Goal: Navigation & Orientation: Find specific page/section

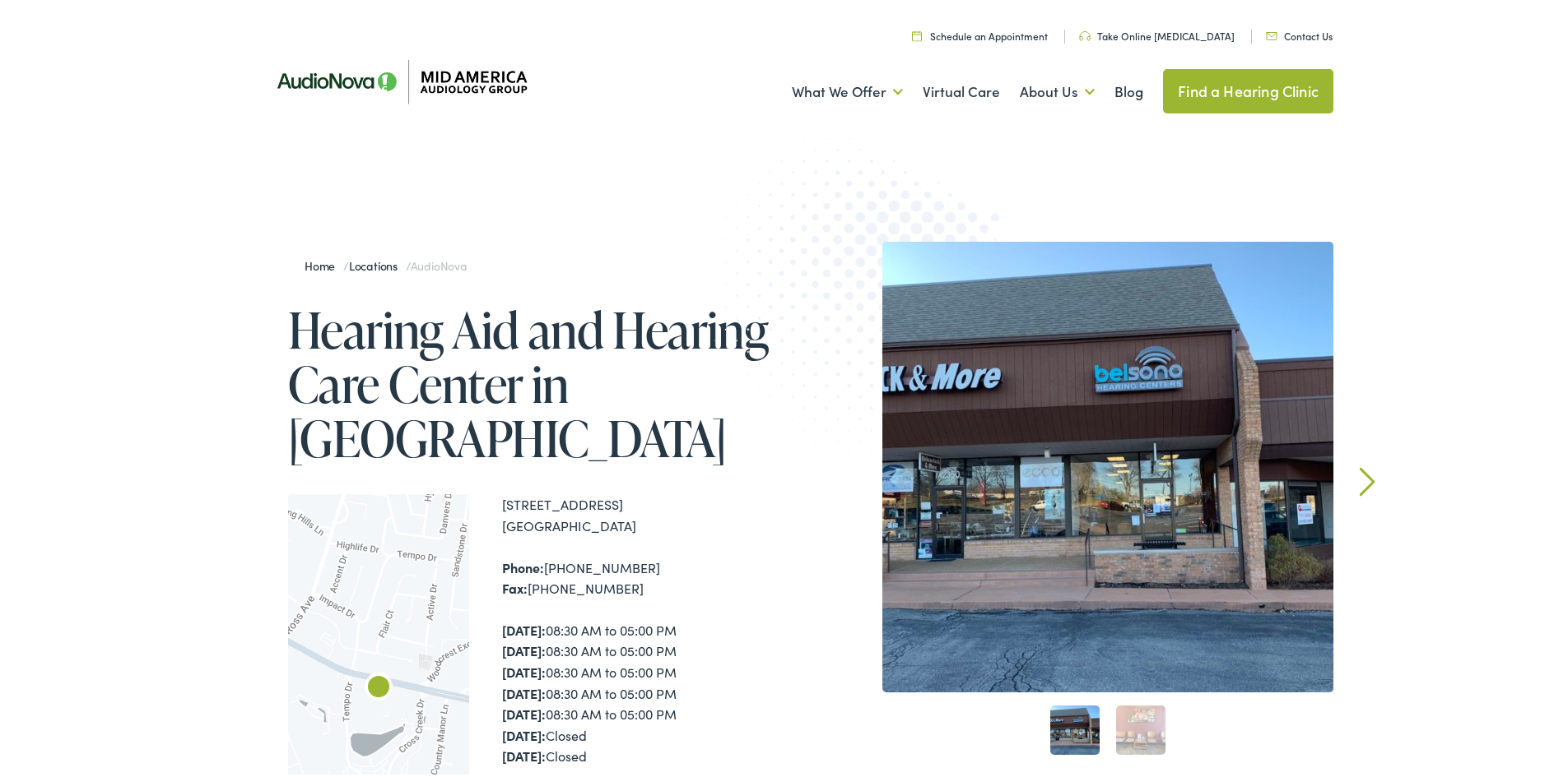
click at [1231, 79] on link "Find a Hearing Clinic" at bounding box center [1248, 88] width 170 height 45
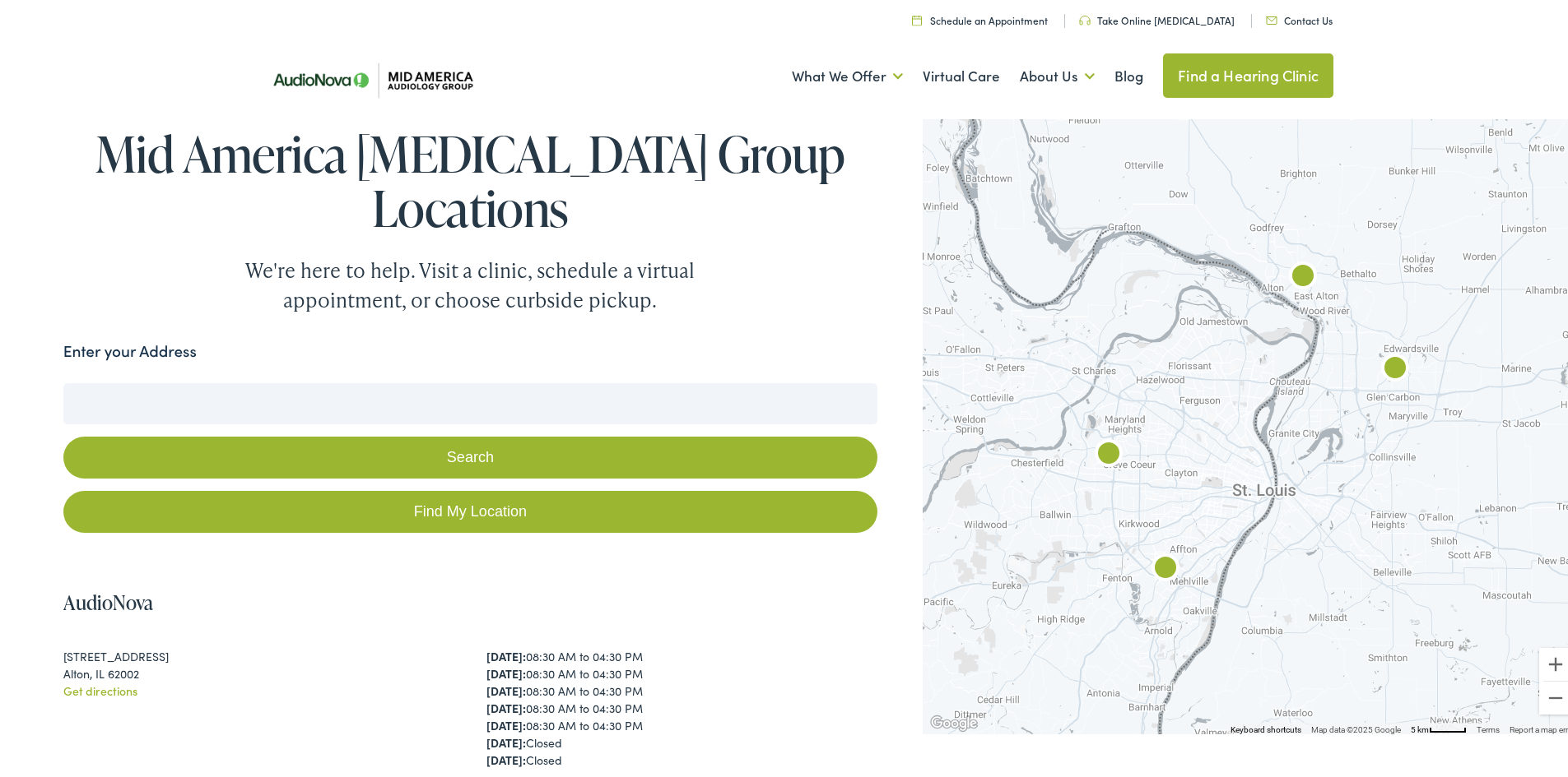
click at [1101, 448] on img "AudioNova" at bounding box center [1109, 452] width 40 height 40
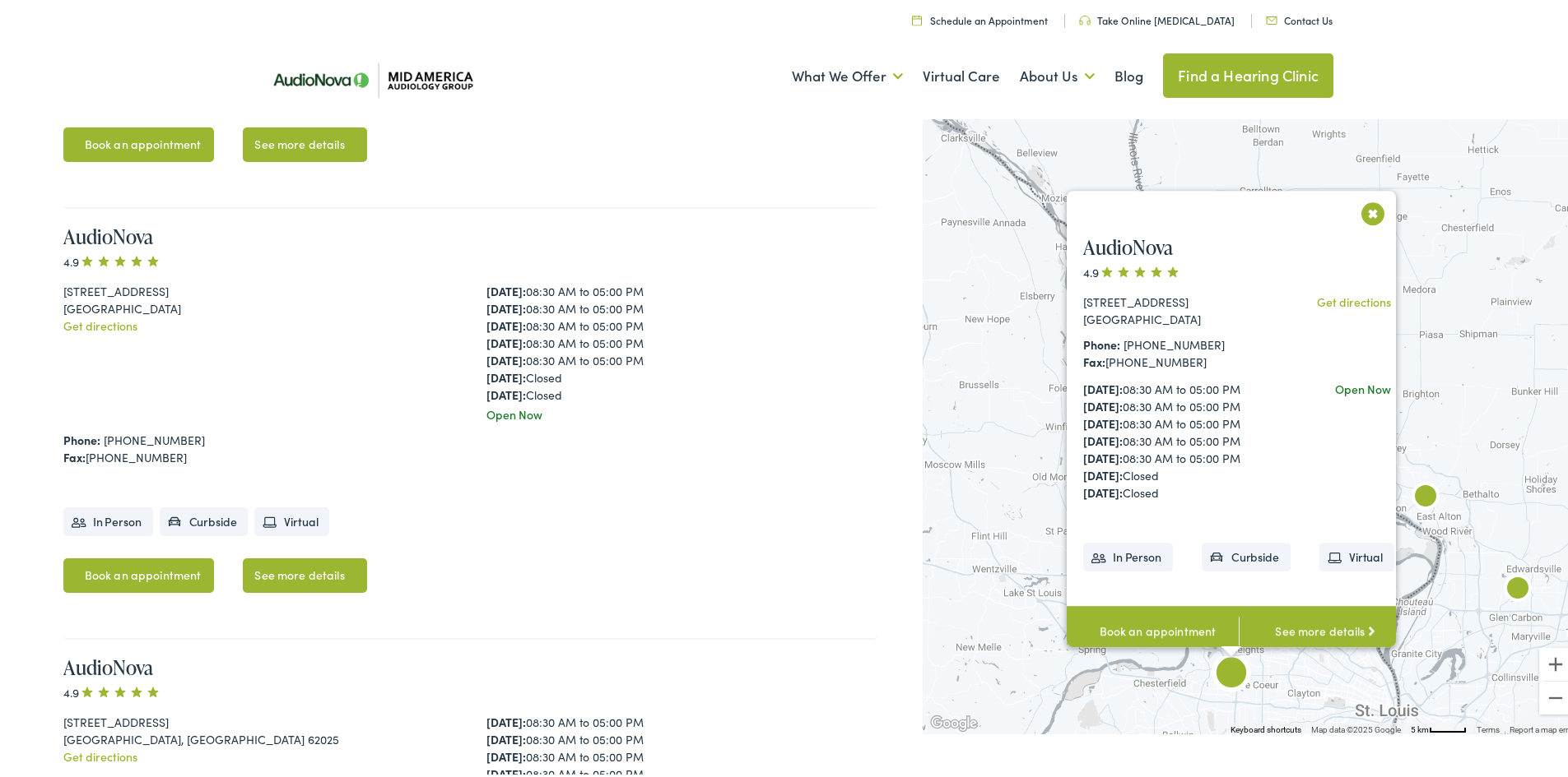
scroll to position [799, 0]
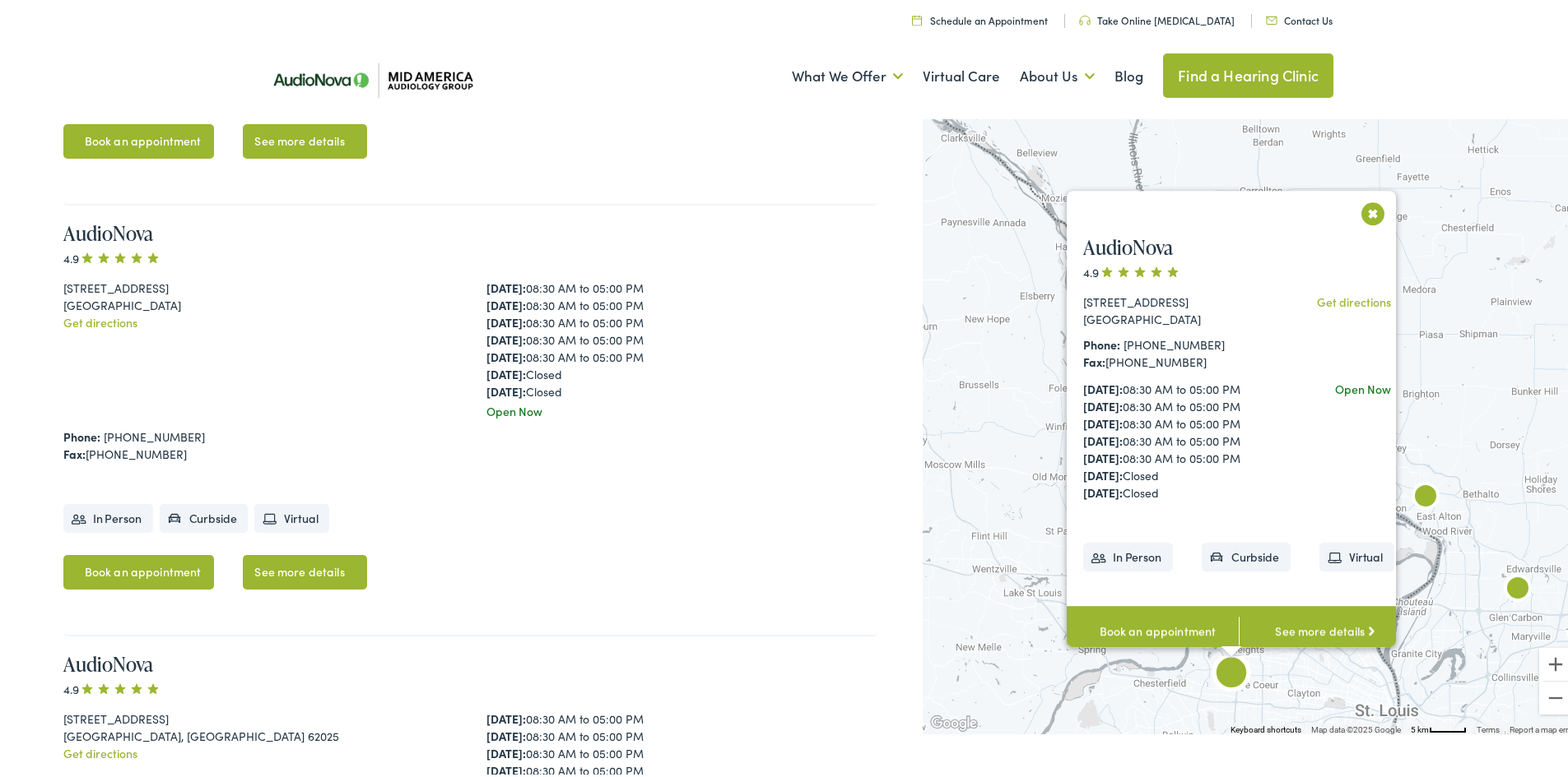
click at [1286, 611] on link "See more details" at bounding box center [1325, 628] width 172 height 51
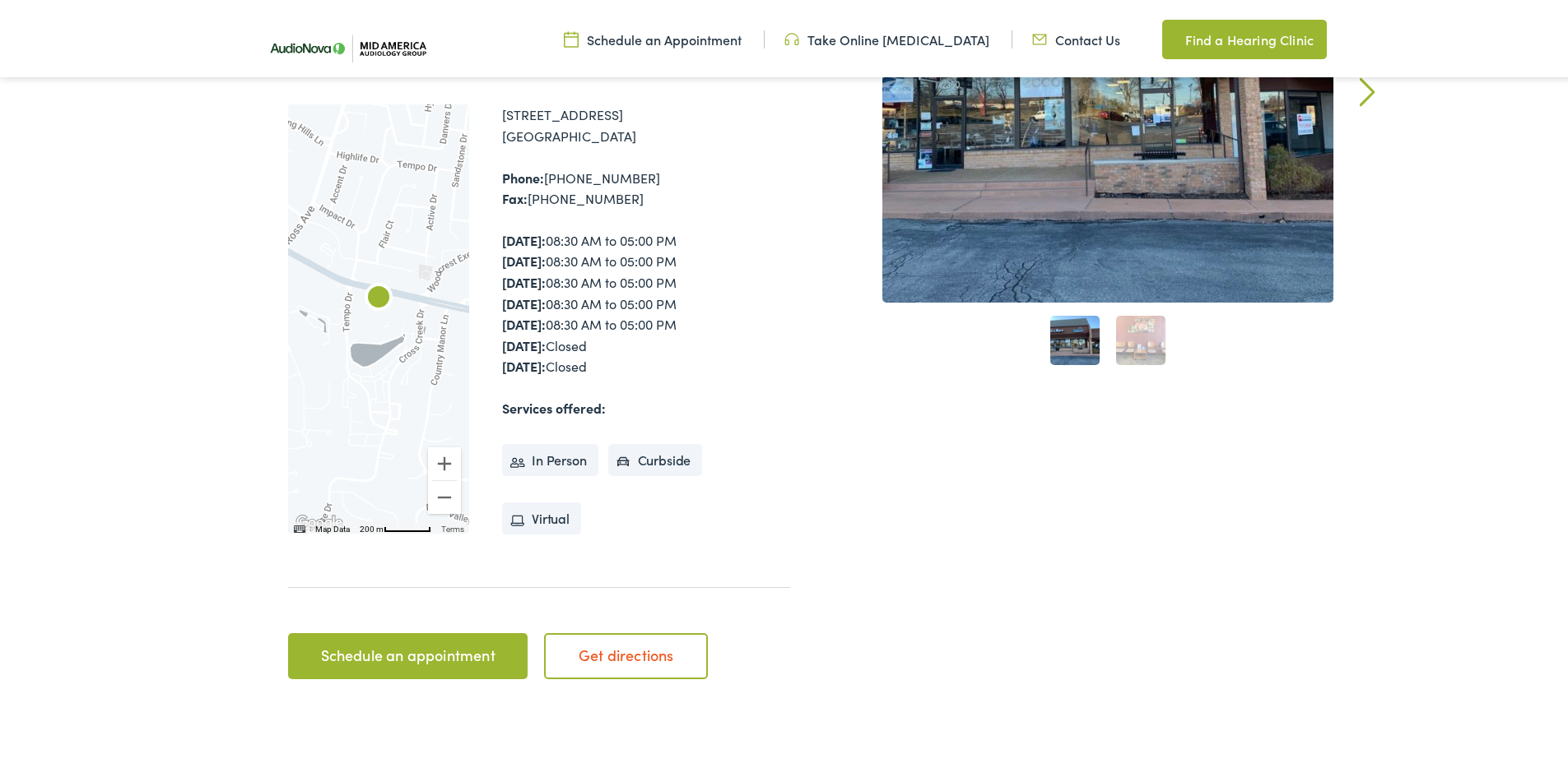
scroll to position [329, 0]
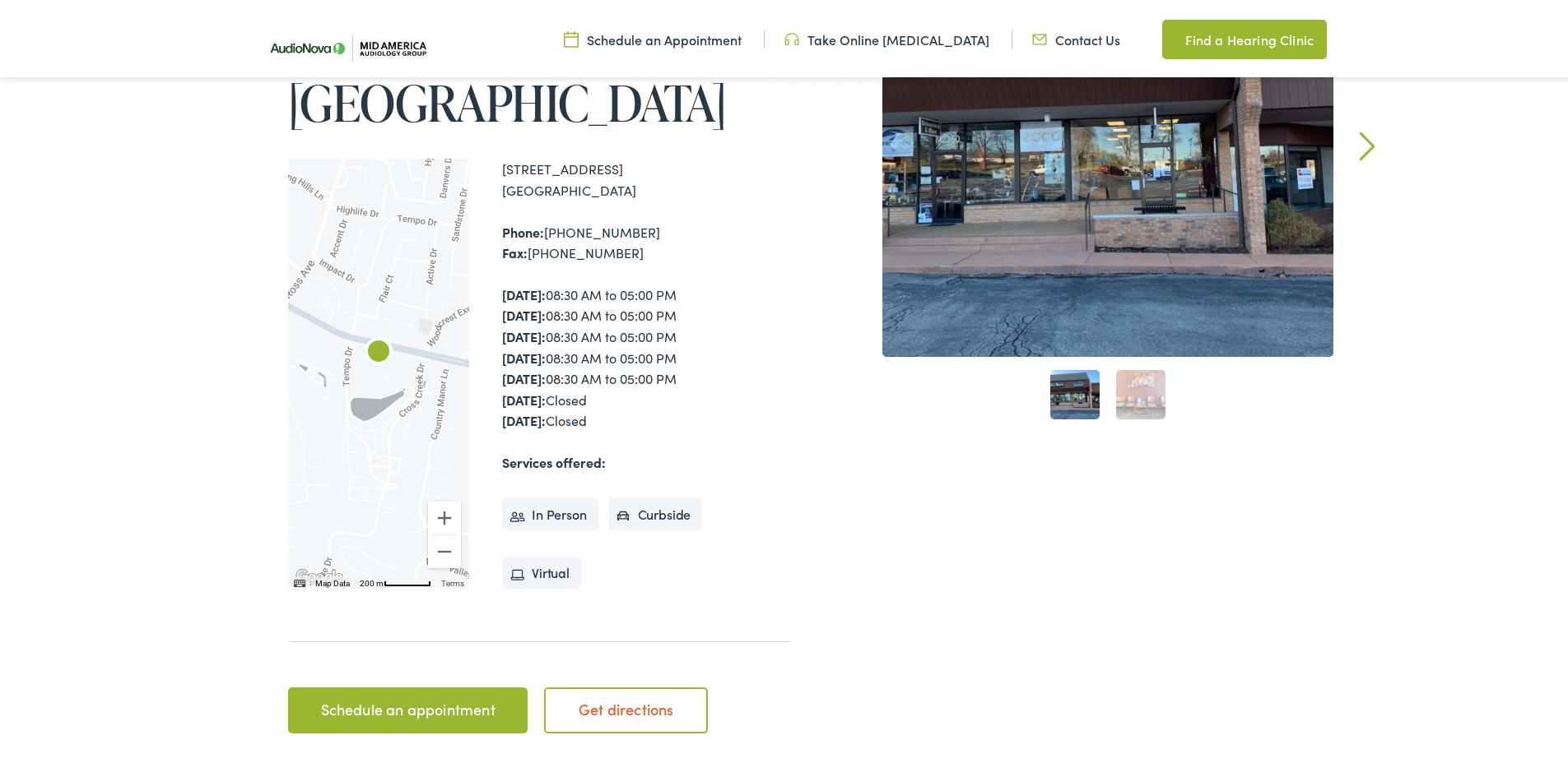
click at [1145, 390] on link "2" at bounding box center [1140, 392] width 50 height 50
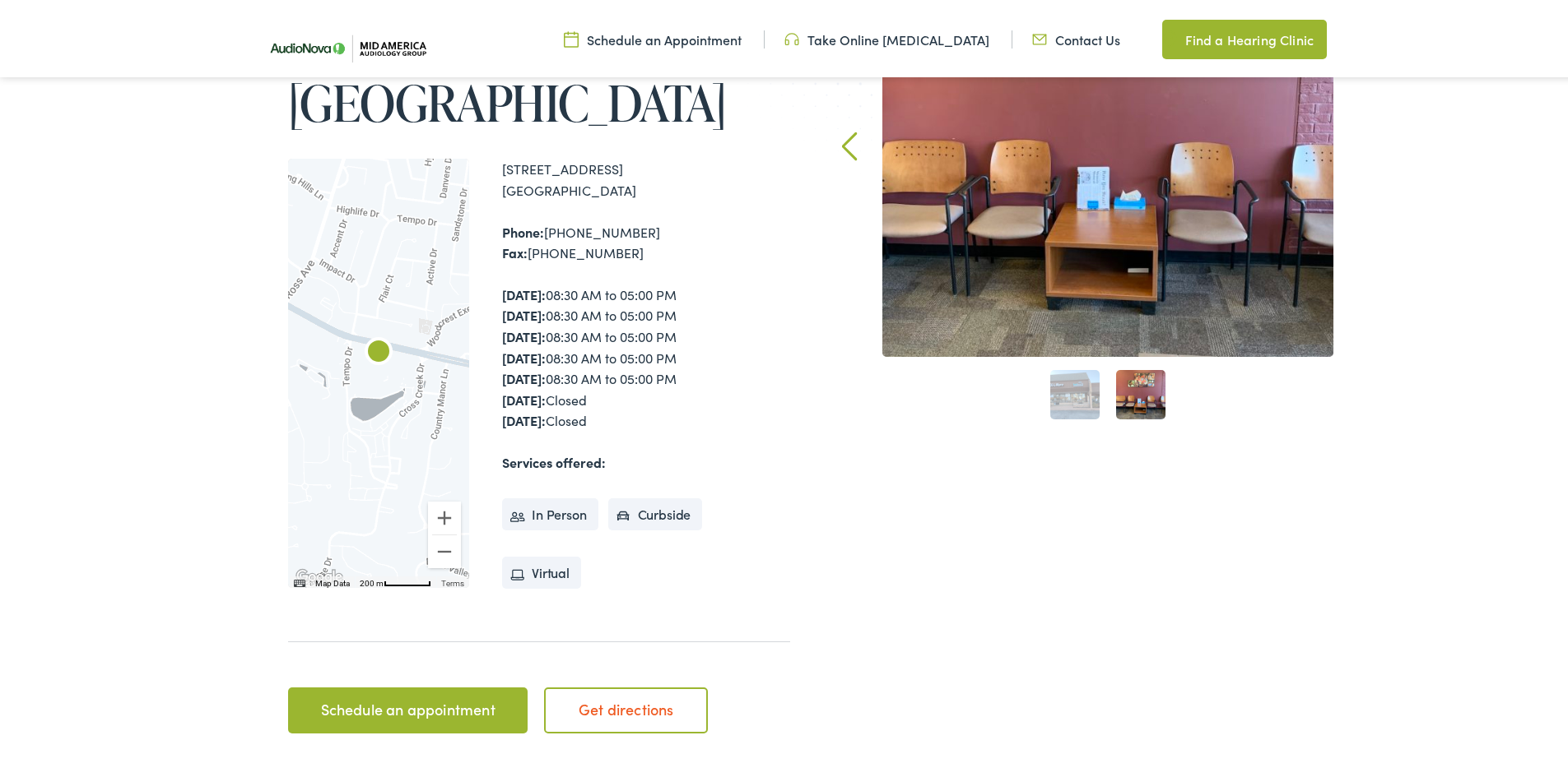
click at [1108, 407] on div "2" at bounding box center [1140, 392] width 66 height 66
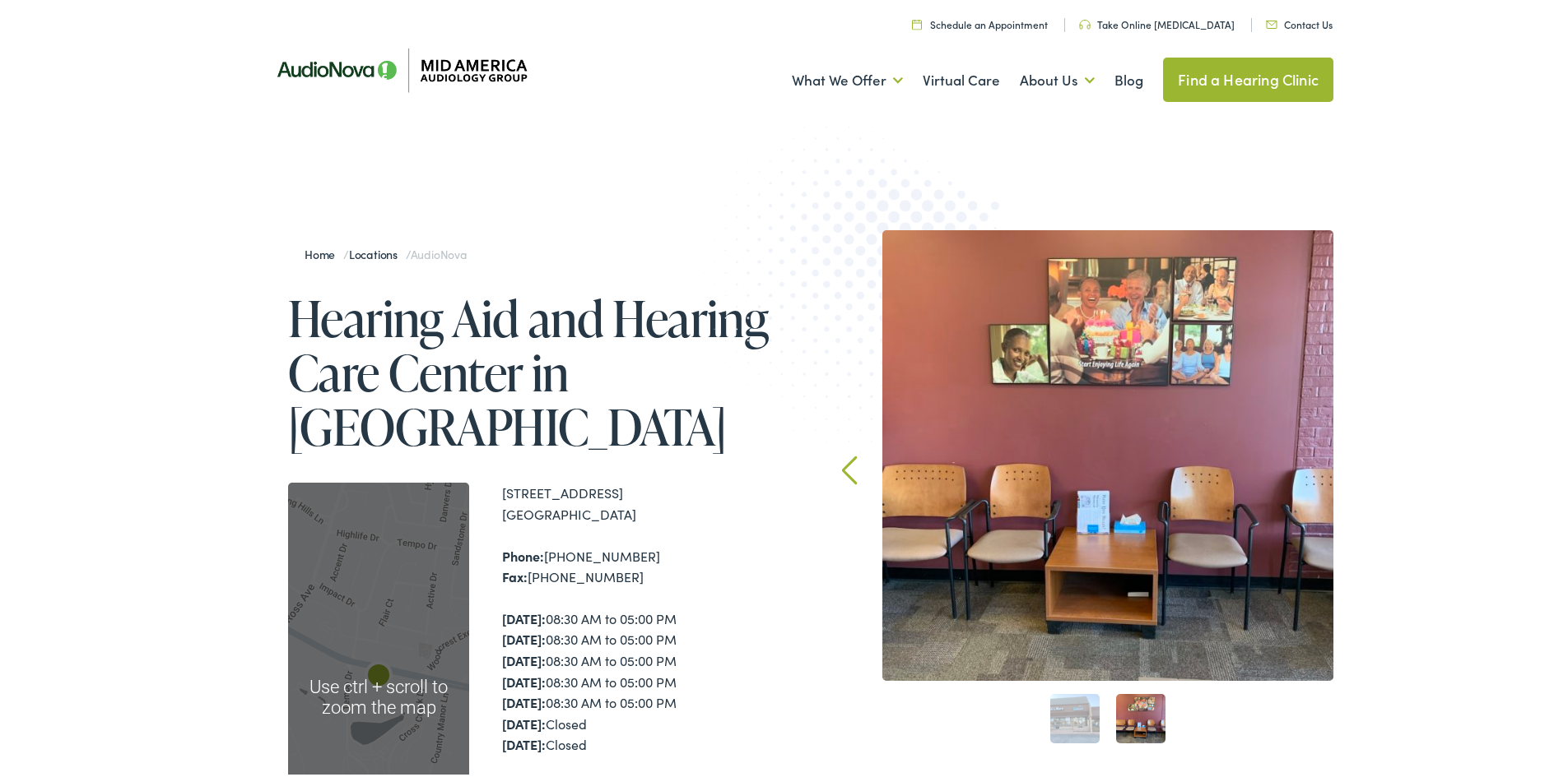
scroll to position [0, 0]
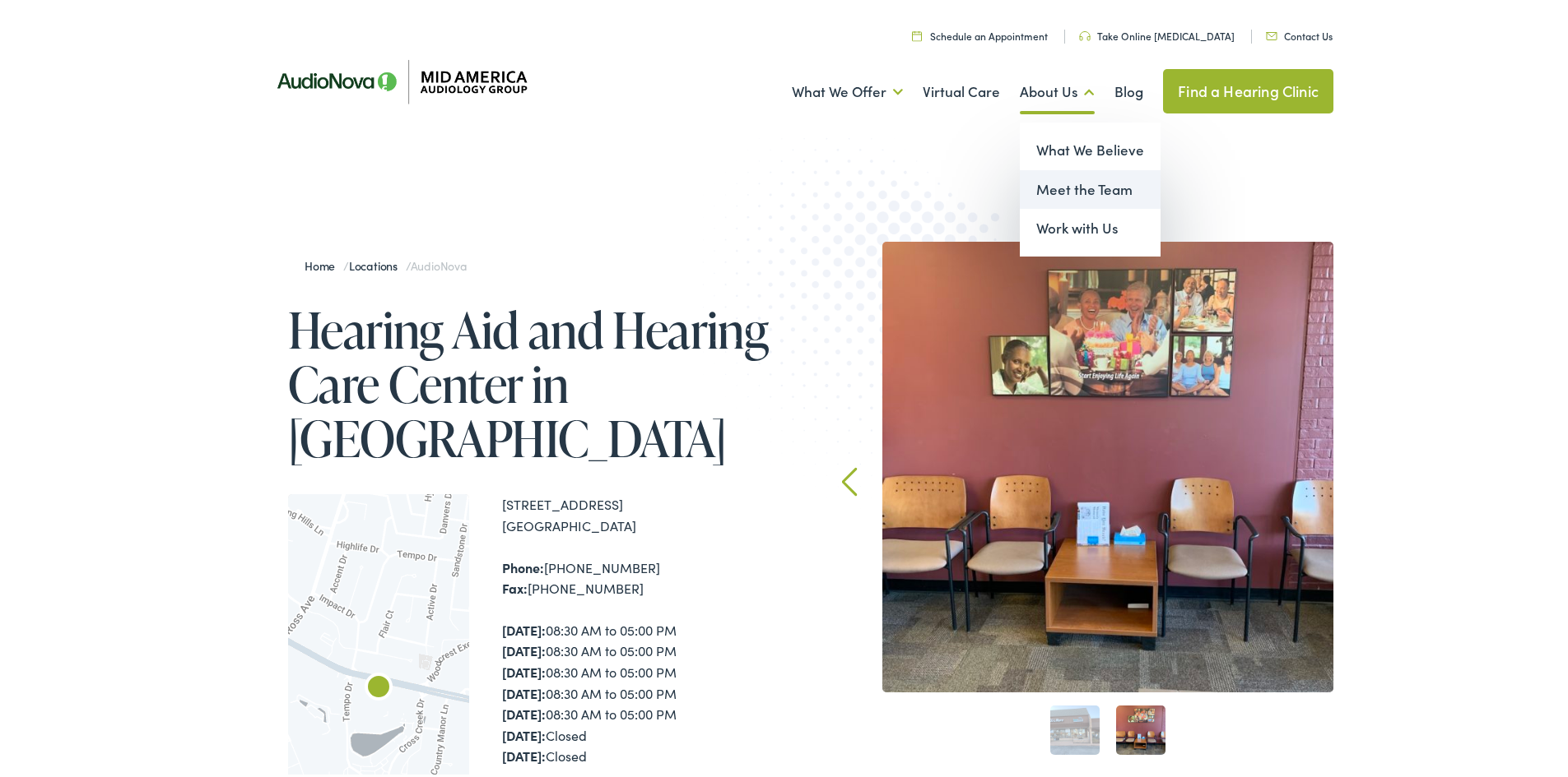
click at [1078, 196] on link "Meet the Team" at bounding box center [1090, 187] width 141 height 40
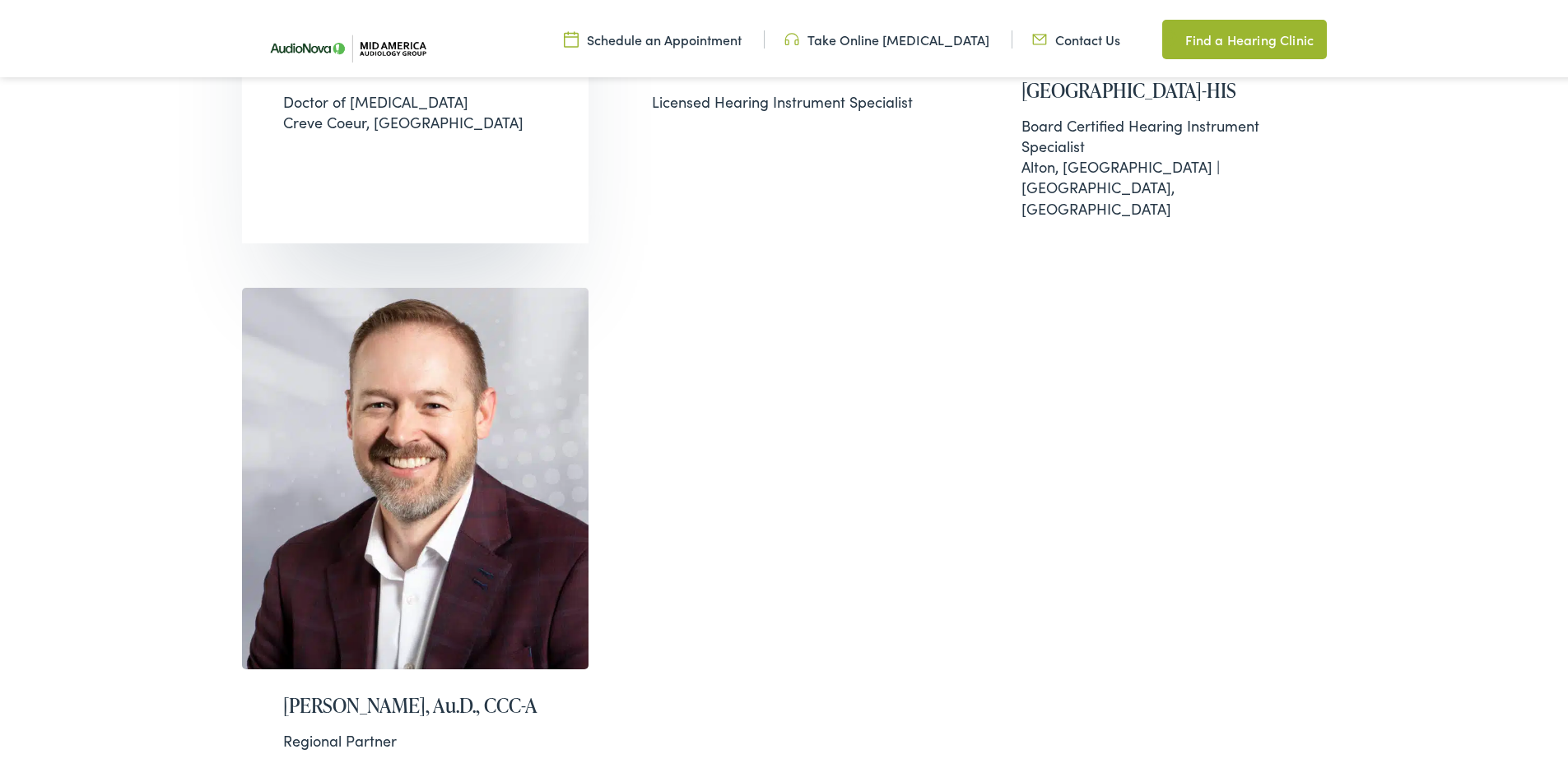
scroll to position [905, 0]
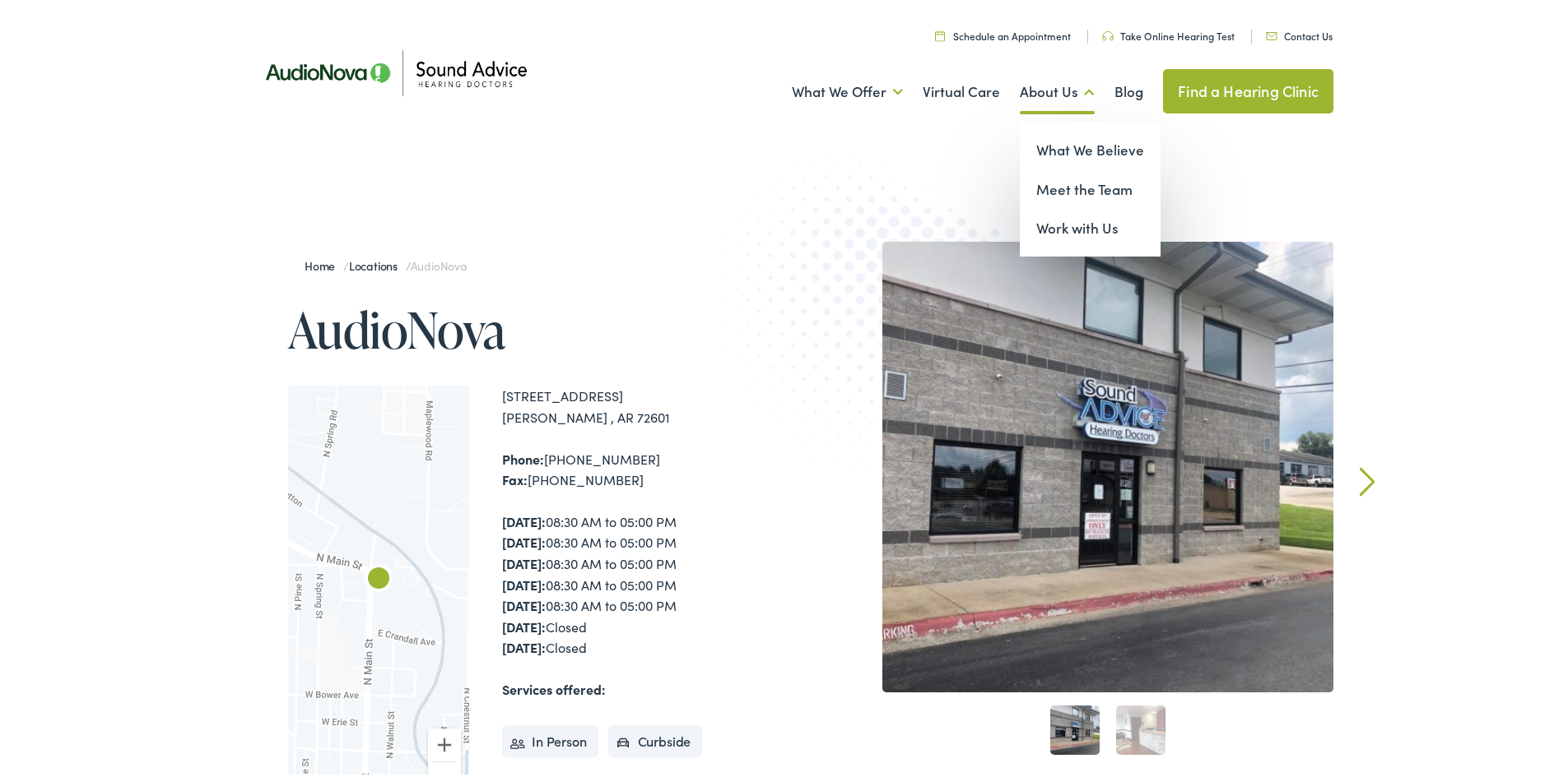
click at [1020, 89] on link "About Us" at bounding box center [1057, 89] width 75 height 61
click at [1057, 184] on link "Meet the Team" at bounding box center [1090, 187] width 141 height 40
